Goal: Check status: Check status

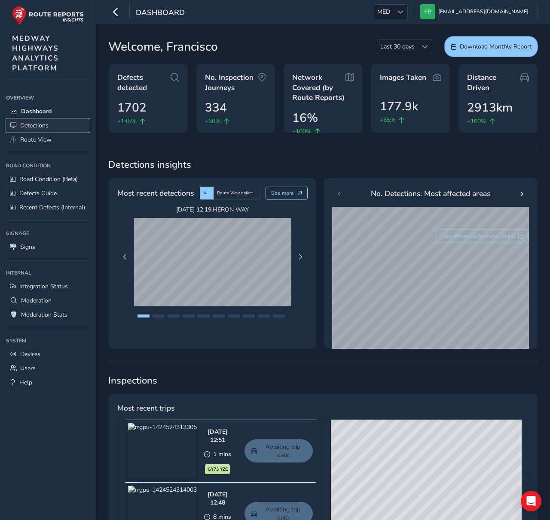
click at [37, 130] on link "Detections" at bounding box center [48, 125] width 84 height 14
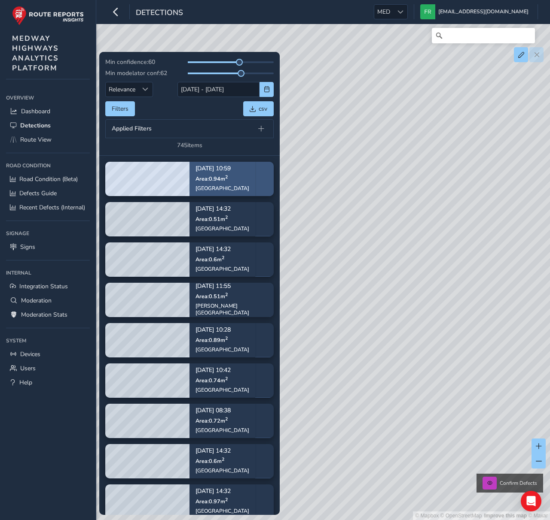
click at [220, 184] on div "Oct 13, 10:59 Area: 0.94 m 2 Goudhurst Road" at bounding box center [222, 179] width 54 height 38
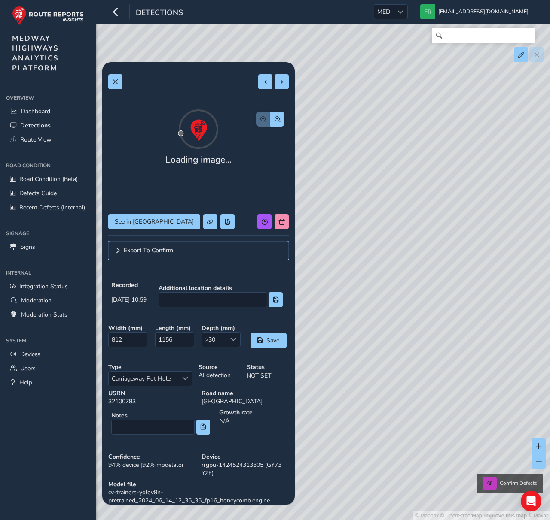
click at [182, 248] on link "Export To Confirm" at bounding box center [198, 250] width 180 height 19
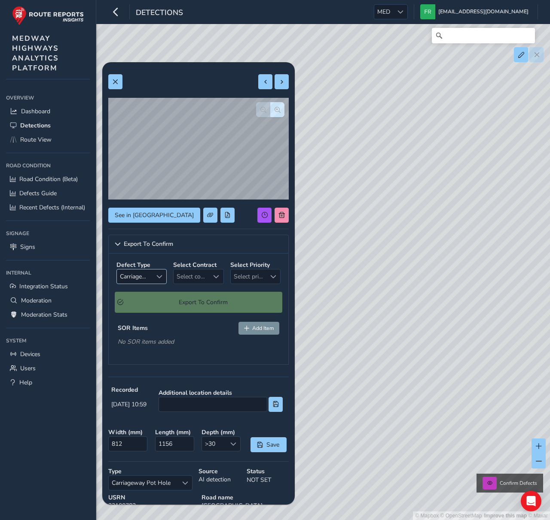
click at [157, 276] on span "Select a type" at bounding box center [159, 277] width 6 height 6
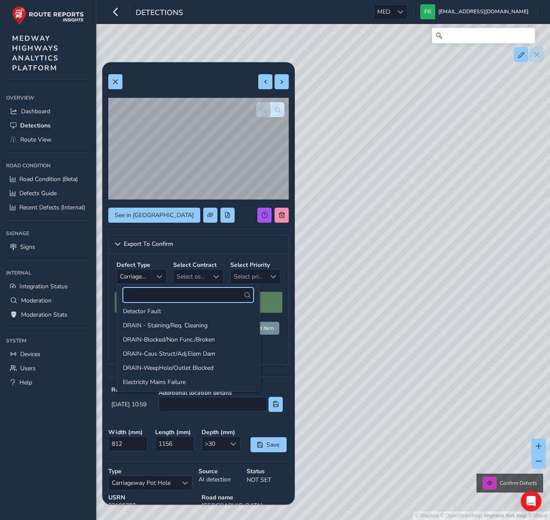
scroll to position [423, 0]
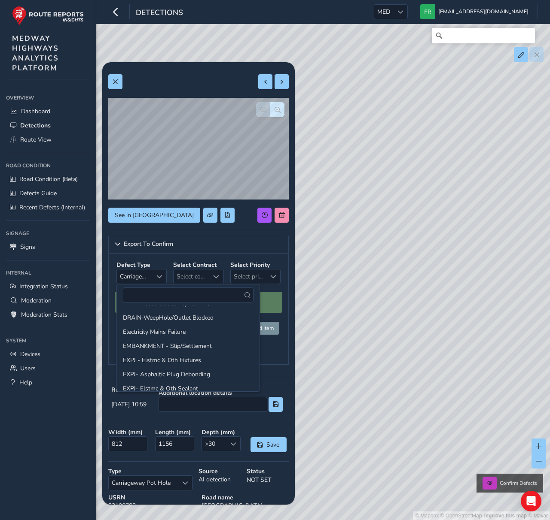
click at [274, 362] on div "Defect Type Carriageway Pot Hole Carriageway Pot Hole Select Contract Select co…" at bounding box center [198, 309] width 180 height 111
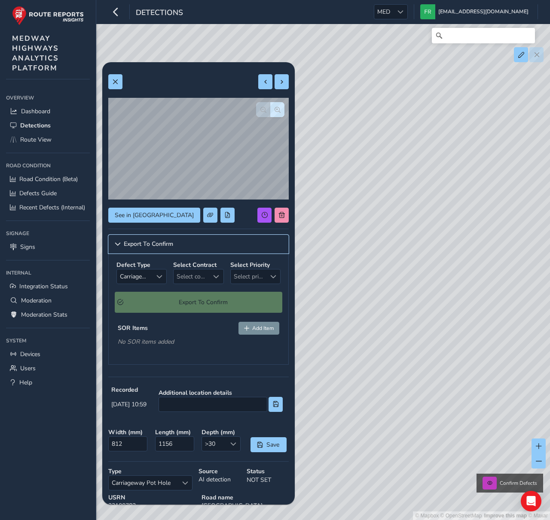
click at [157, 243] on span "Export To Confirm" at bounding box center [148, 244] width 49 height 6
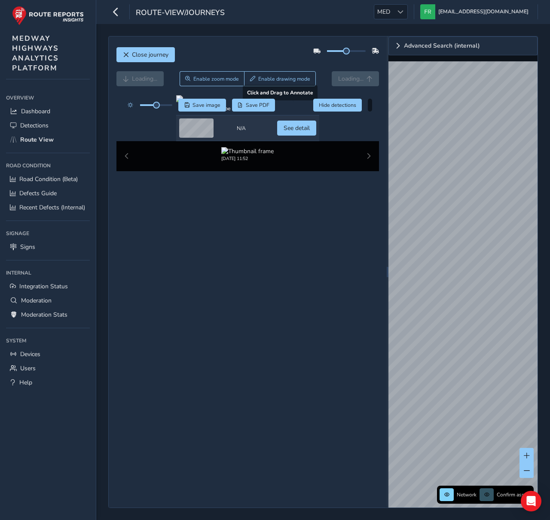
click at [239, 102] on div at bounding box center [247, 98] width 143 height 7
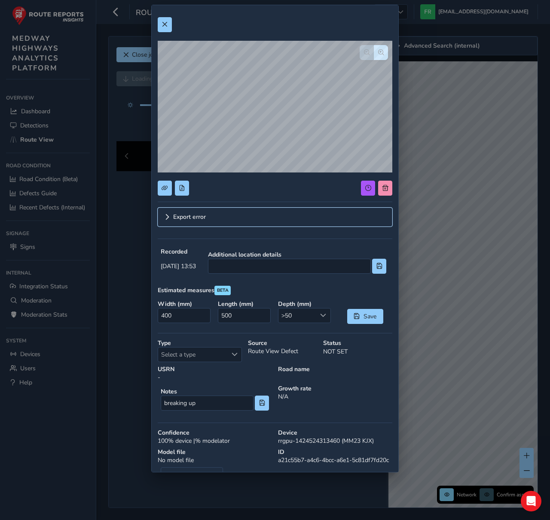
click at [229, 225] on link "Export error" at bounding box center [275, 217] width 234 height 19
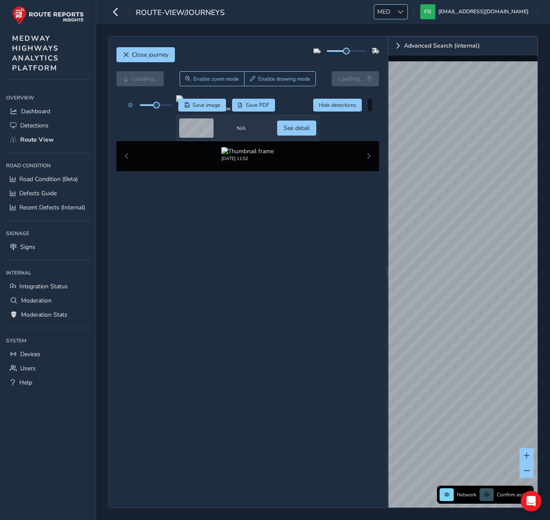
click at [403, 12] on span at bounding box center [400, 12] width 6 height 6
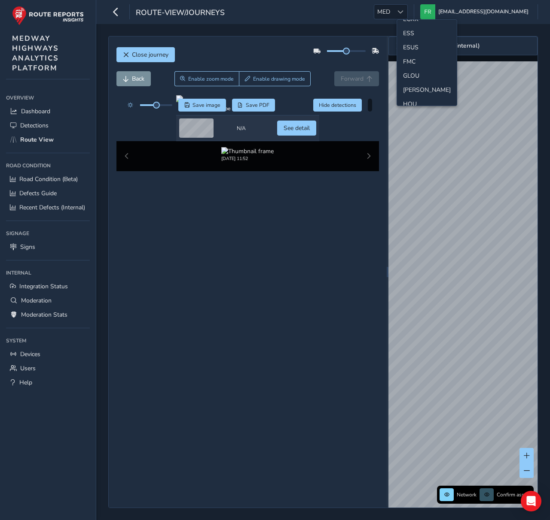
scroll to position [89, 0]
click at [408, 84] on li "ESS" at bounding box center [427, 83] width 60 height 14
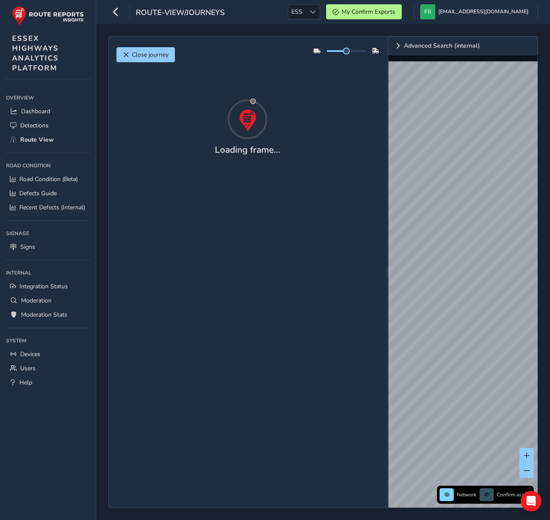
click at [277, 20] on div "route-view/journeys ESS ESS My Confirm Exports francisco@routereports.com Colou…" at bounding box center [322, 12] width 453 height 24
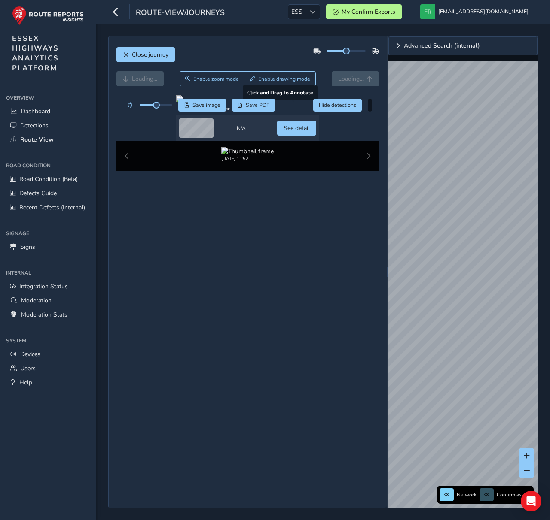
click at [233, 102] on div at bounding box center [247, 98] width 143 height 7
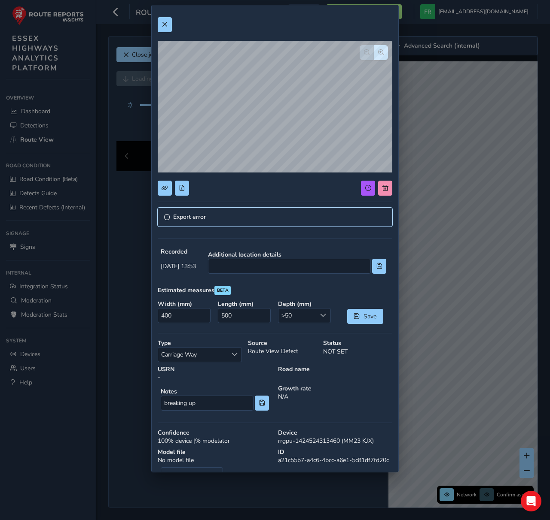
click at [219, 221] on link "Export error" at bounding box center [275, 217] width 234 height 19
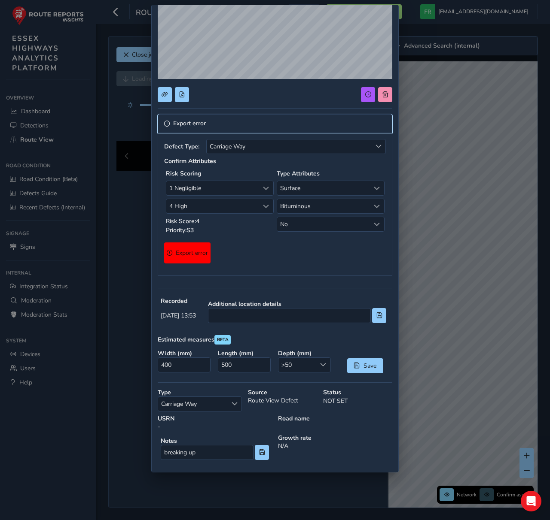
scroll to position [183, 0]
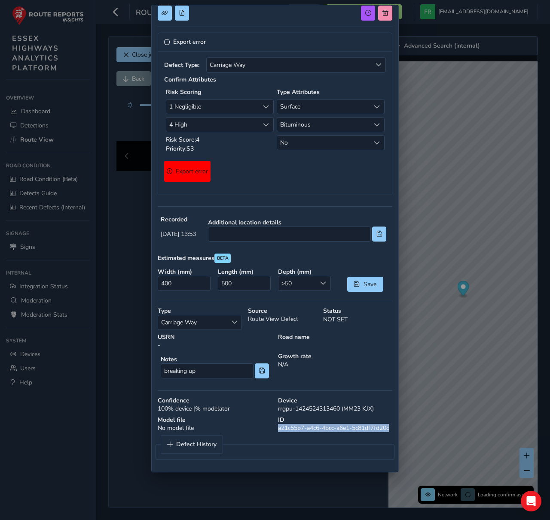
drag, startPoint x: 286, startPoint y: 420, endPoint x: 330, endPoint y: 431, distance: 45.8
click at [330, 430] on div "ID a21c55b7-a4c6-4bcc-a6e1-5c81df7fd20c" at bounding box center [335, 424] width 120 height 22
copy div "a21c55b7-a4c6-4bcc-a6e1-5c81df7fd20c"
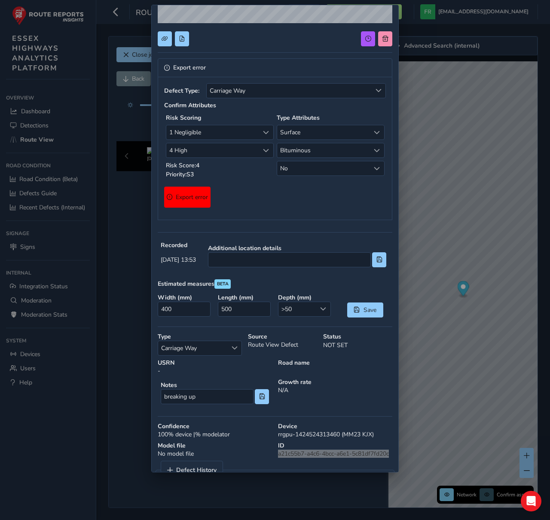
scroll to position [152, 0]
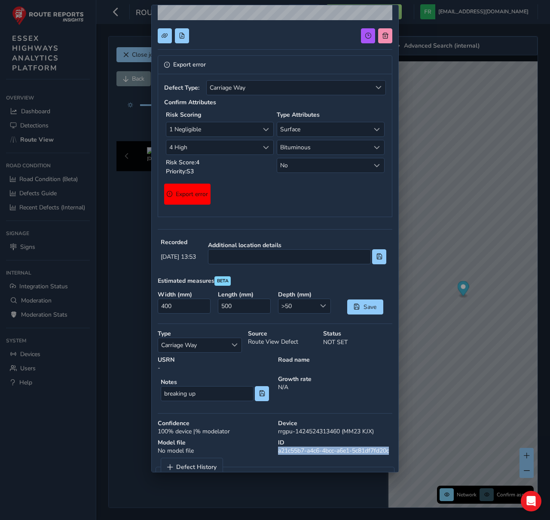
copy div "a21c55b7-a4c6-4bcc-a6e1-5c81df7fd20c"
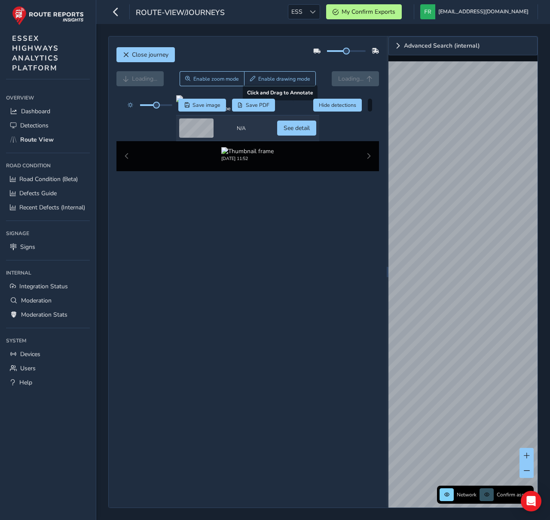
click at [243, 102] on div at bounding box center [247, 98] width 143 height 7
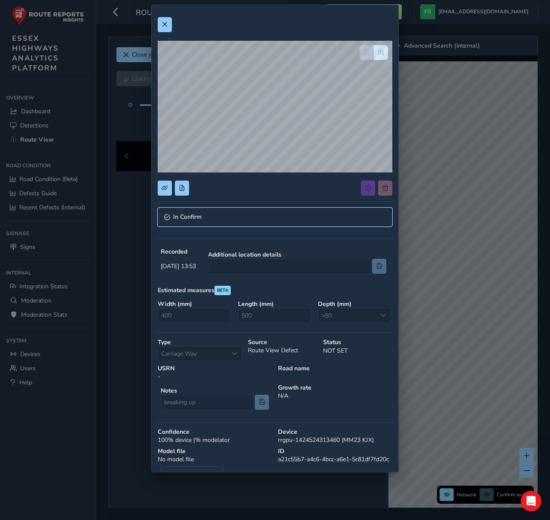
click at [208, 217] on link "In Confirm" at bounding box center [275, 217] width 234 height 19
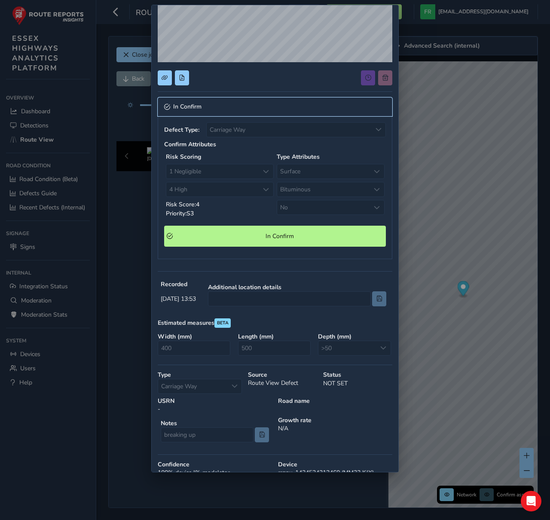
scroll to position [182, 0]
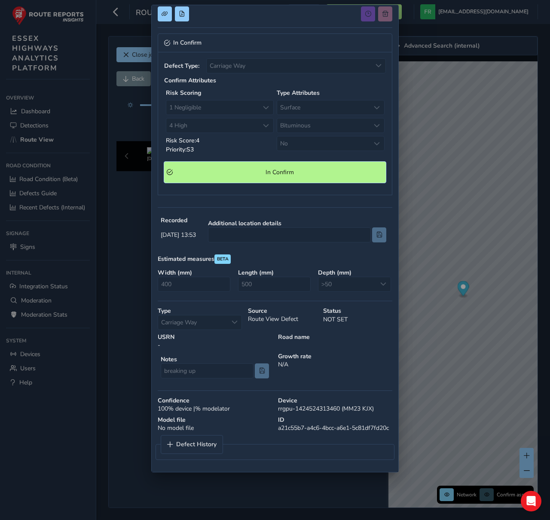
click at [235, 172] on Confirm "In Confirm" at bounding box center [275, 172] width 222 height 21
